Goal: Navigation & Orientation: Find specific page/section

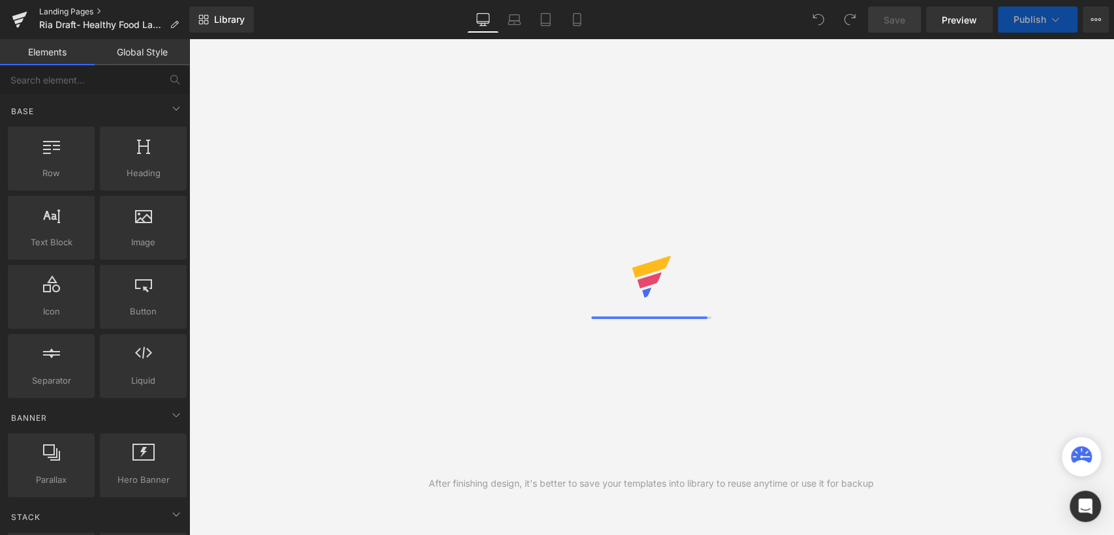
click at [85, 12] on link "Landing Pages" at bounding box center [114, 12] width 150 height 10
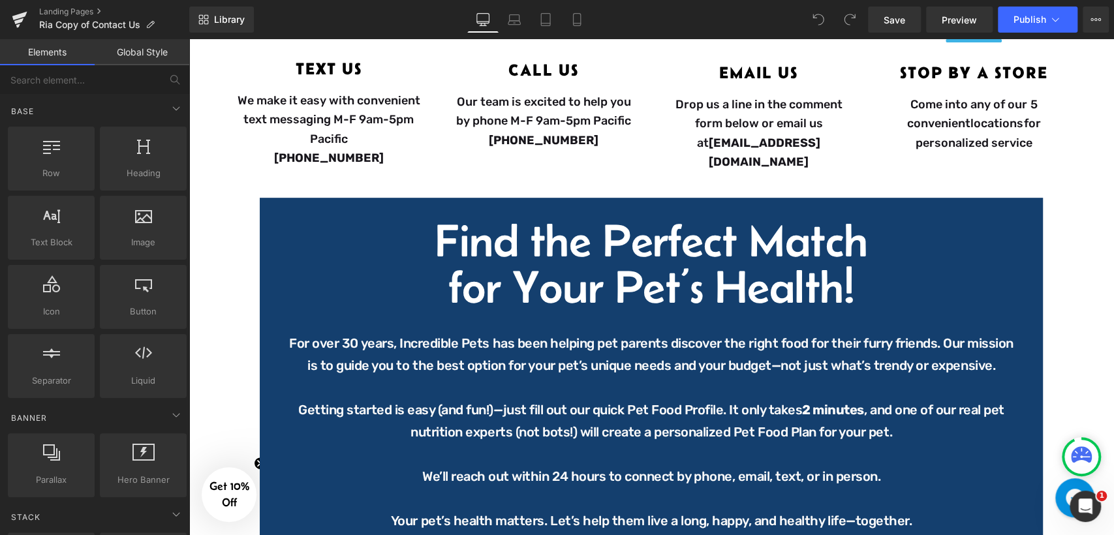
scroll to position [507, 0]
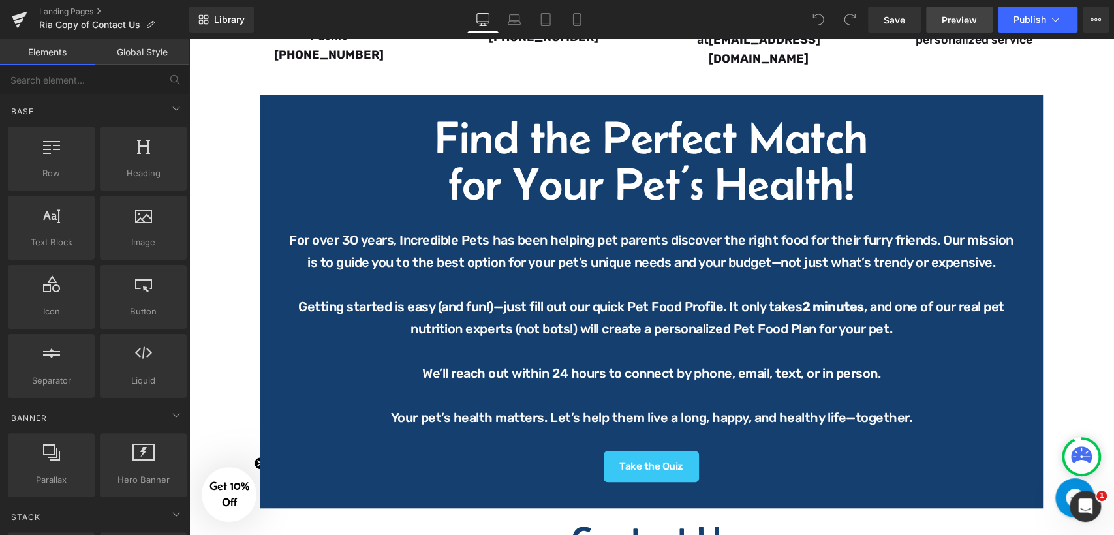
click at [949, 22] on span "Preview" at bounding box center [958, 20] width 35 height 14
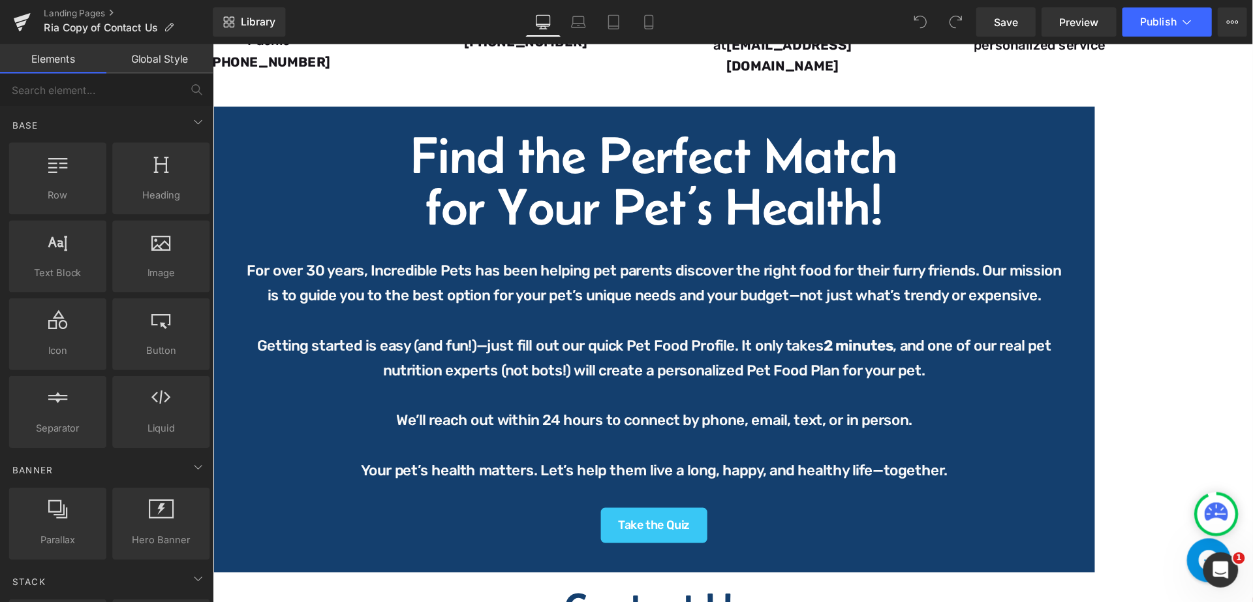
scroll to position [508, 0]
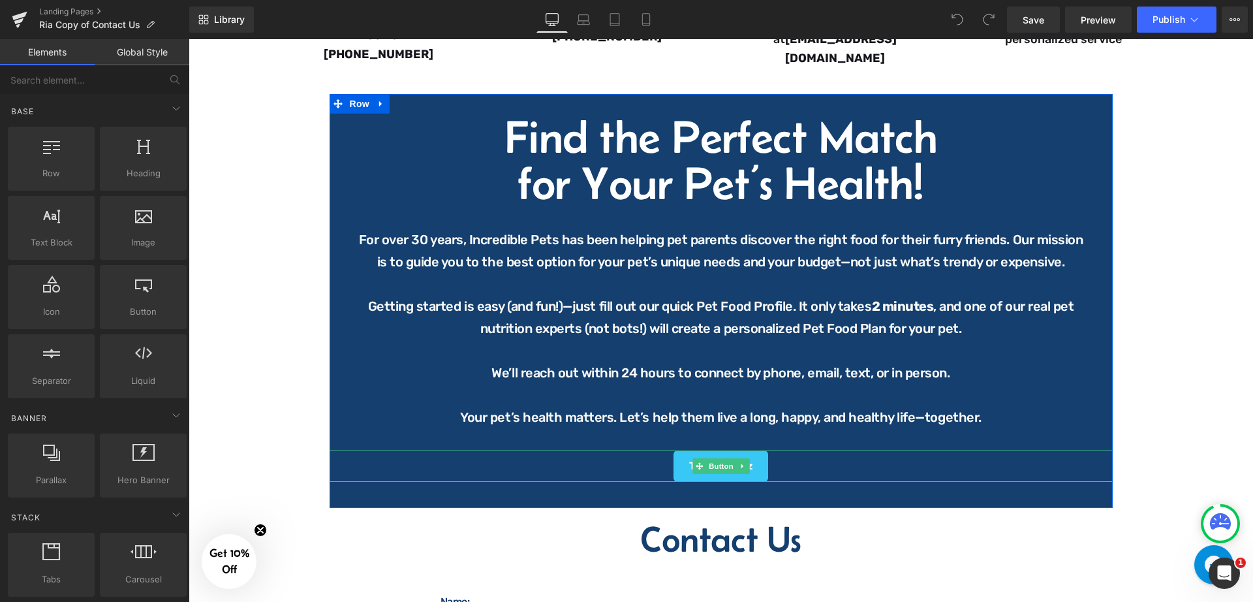
click at [793, 461] on div "Take the Quiz" at bounding box center [720, 465] width 783 height 31
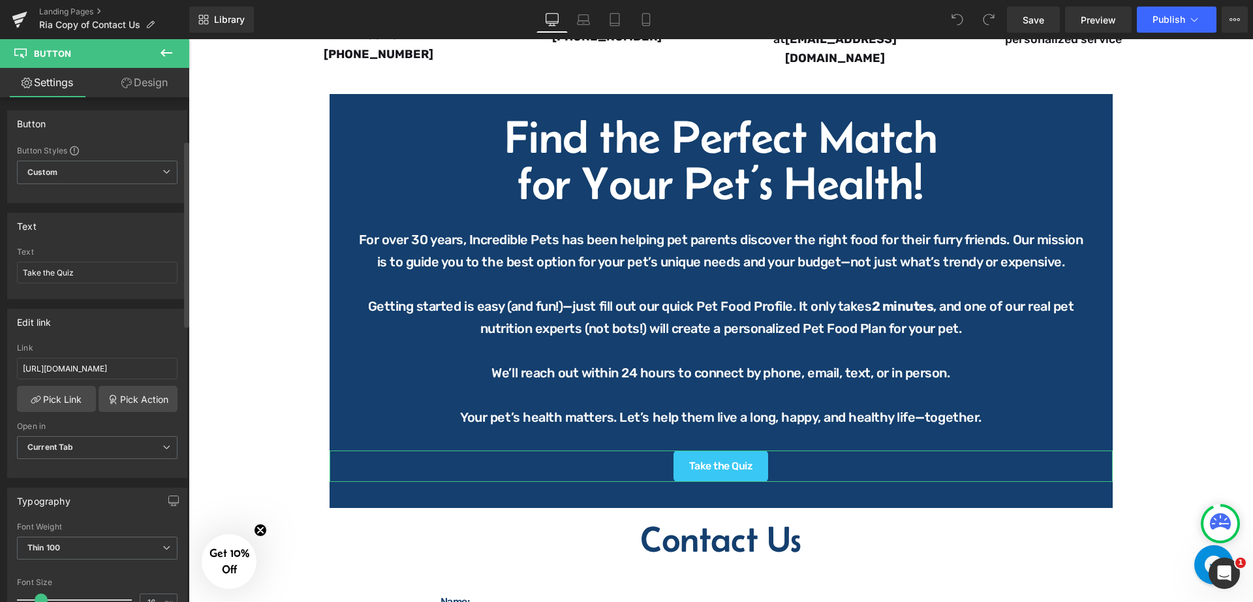
scroll to position [163, 0]
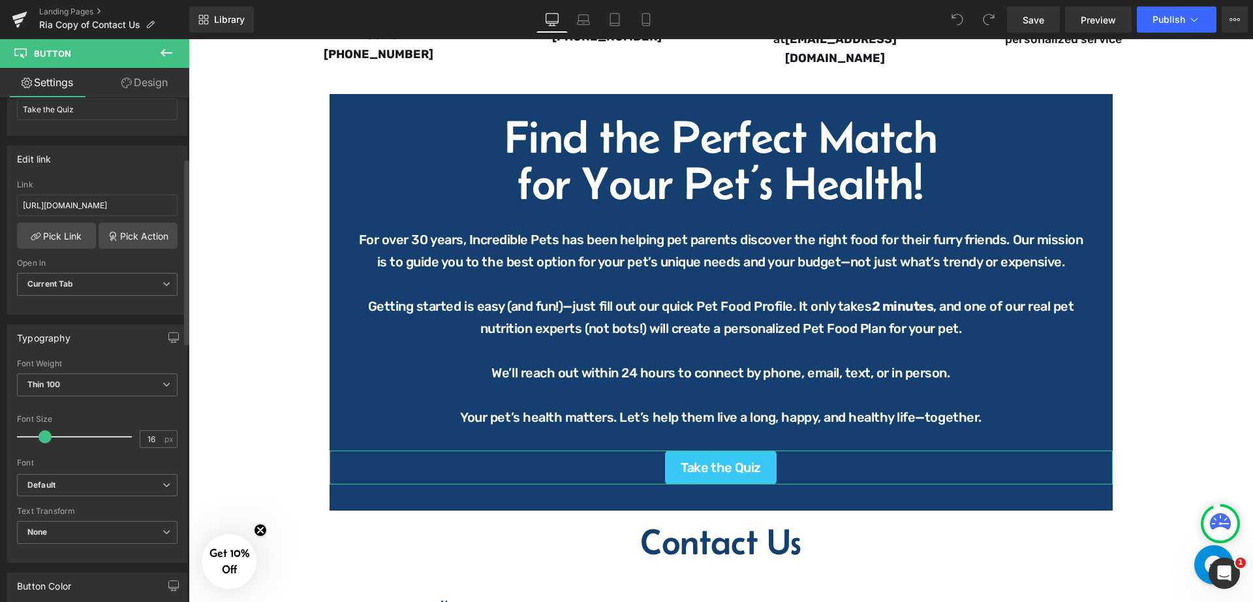
click at [43, 434] on span at bounding box center [44, 436] width 13 height 13
click at [1113, 365] on div "Image Questions? Comments? Concerns? Heading We are here to help! Contact us ho…" at bounding box center [721, 305] width 1064 height 1365
